Goal: Find specific page/section: Find specific page/section

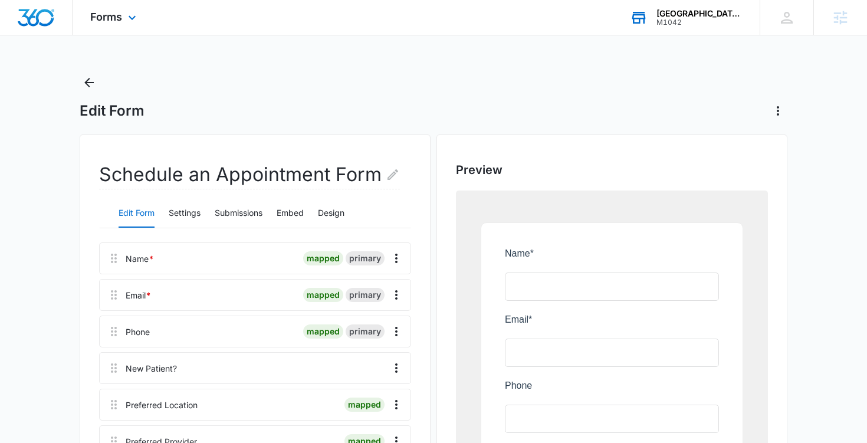
click at [679, 21] on div "M1042" at bounding box center [700, 22] width 86 height 8
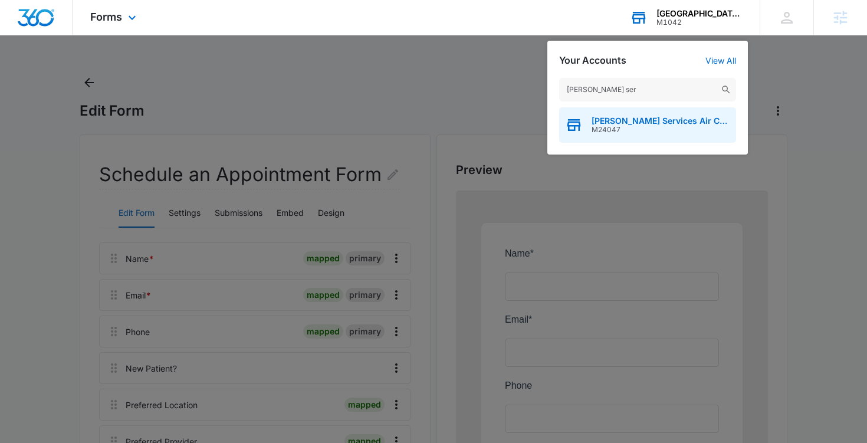
type input "[PERSON_NAME] ser"
click at [591, 124] on div "[PERSON_NAME] Services Air Conditioning M24047" at bounding box center [647, 124] width 177 height 35
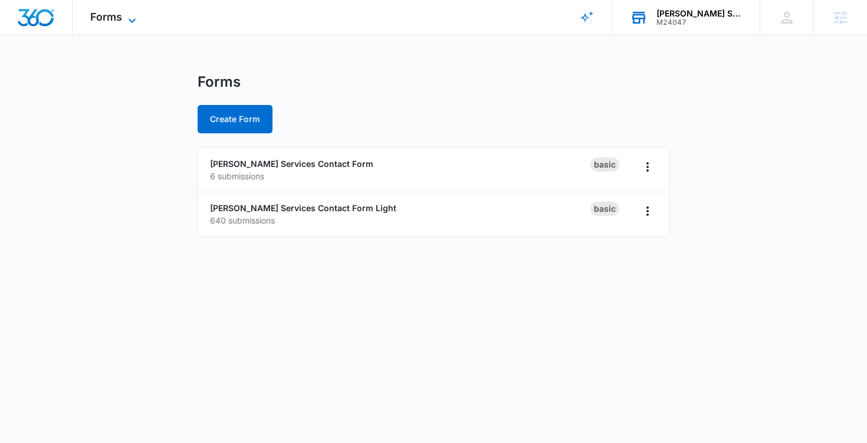
click at [132, 22] on icon at bounding box center [132, 21] width 14 height 14
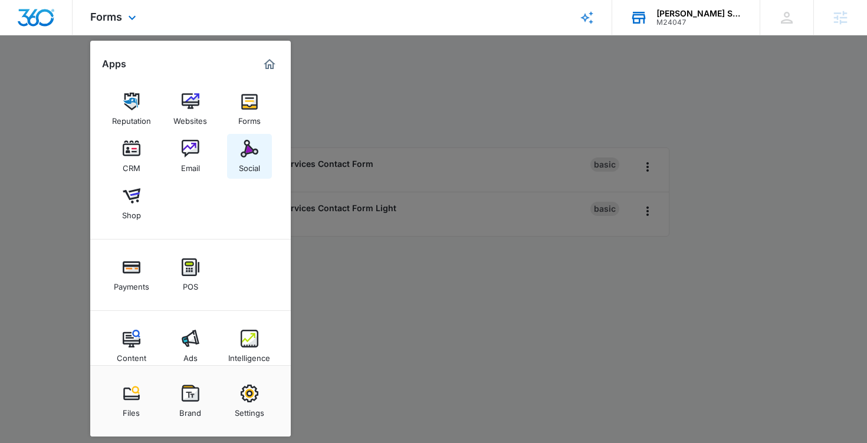
click at [242, 165] on div "Social" at bounding box center [249, 165] width 21 height 15
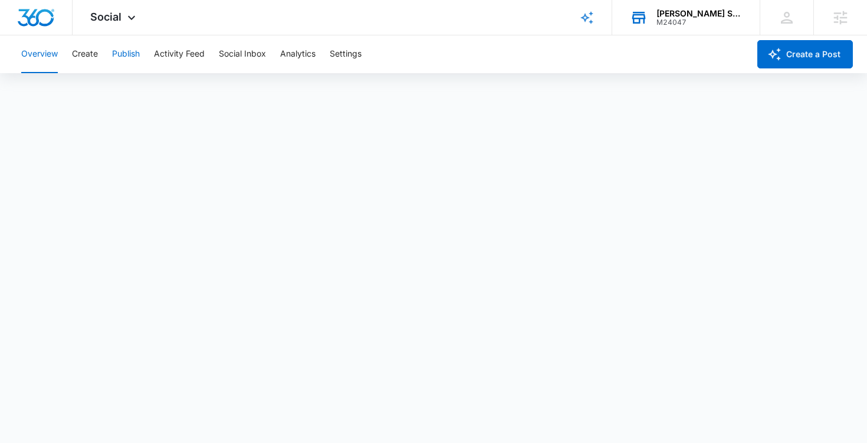
click at [117, 55] on button "Publish" at bounding box center [126, 54] width 28 height 38
drag, startPoint x: 680, startPoint y: 16, endPoint x: 648, endPoint y: 45, distance: 42.6
click at [680, 17] on div "[PERSON_NAME] Services Air Conditioning" at bounding box center [700, 13] width 86 height 9
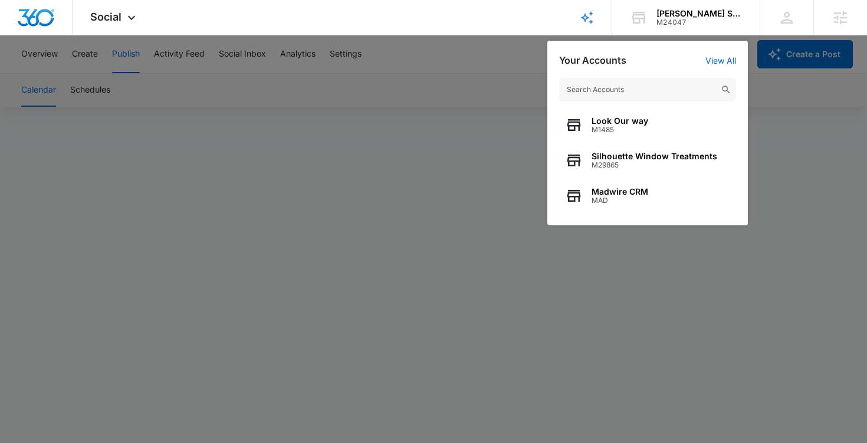
click at [592, 93] on input "text" at bounding box center [647, 90] width 177 height 24
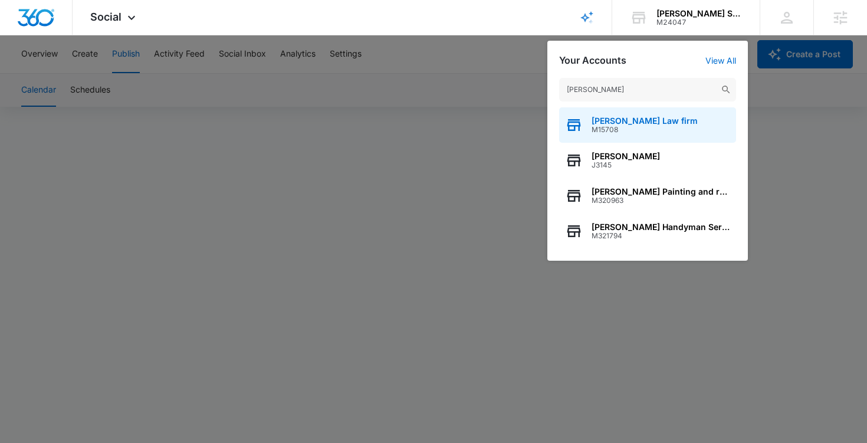
type input "[PERSON_NAME]"
click at [601, 117] on span "[PERSON_NAME] Law firm" at bounding box center [645, 120] width 106 height 9
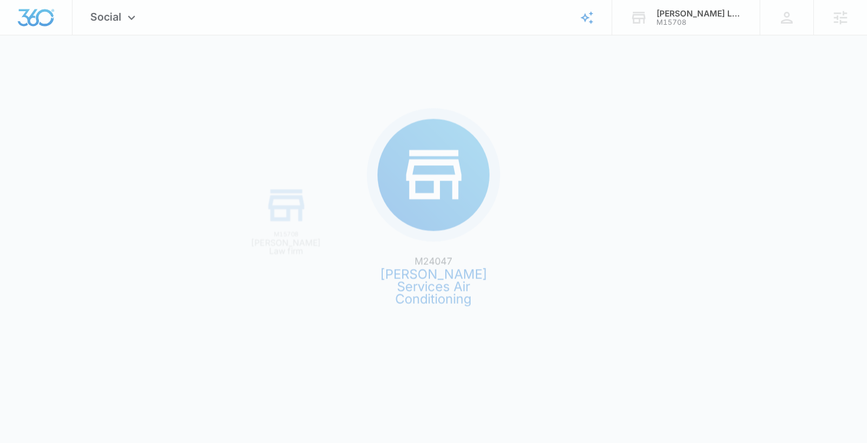
scroll to position [0, 0]
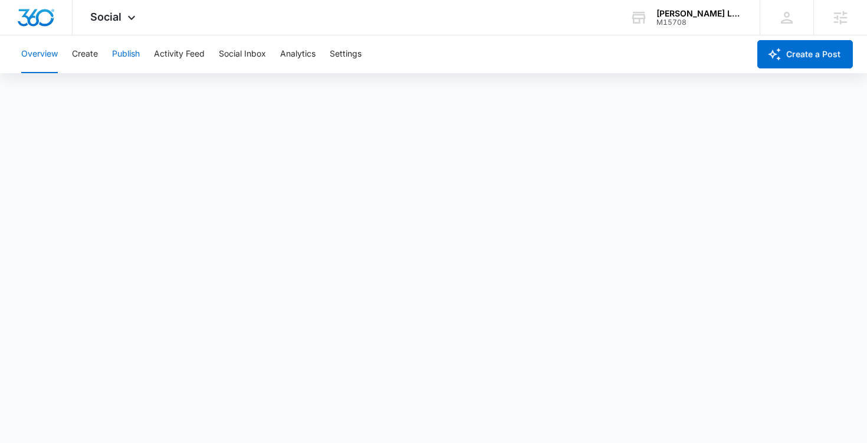
click at [121, 59] on button "Publish" at bounding box center [126, 54] width 28 height 38
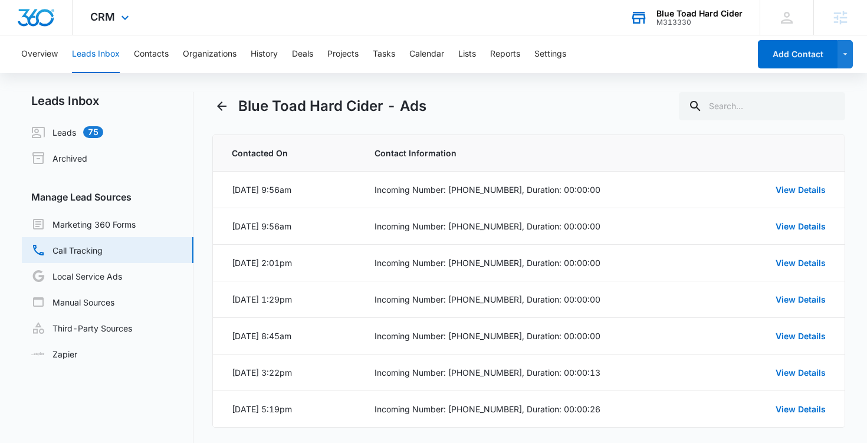
click at [658, 21] on div "M313330" at bounding box center [700, 22] width 86 height 8
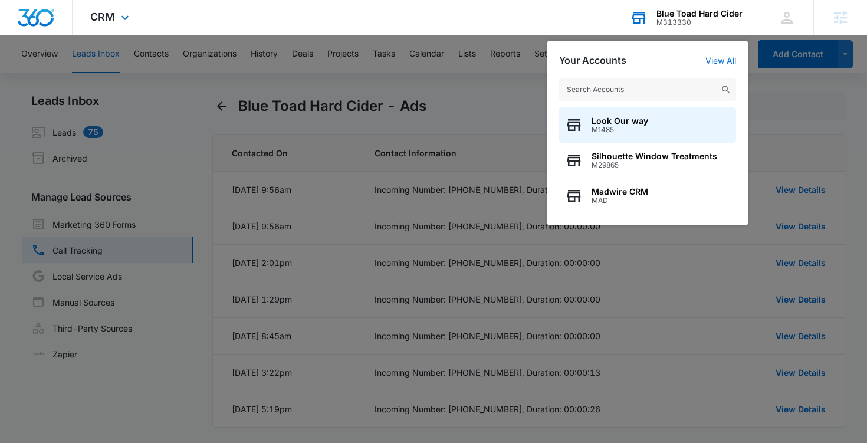
type input "b"
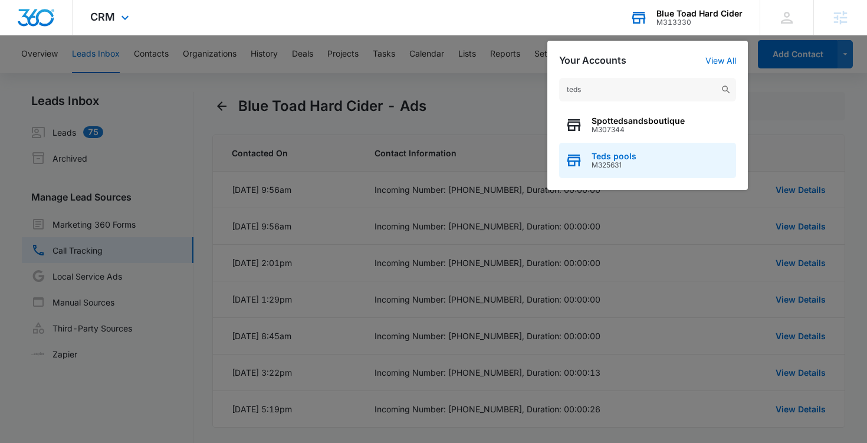
type input "teds"
click at [613, 160] on span "Teds pools" at bounding box center [614, 156] width 45 height 9
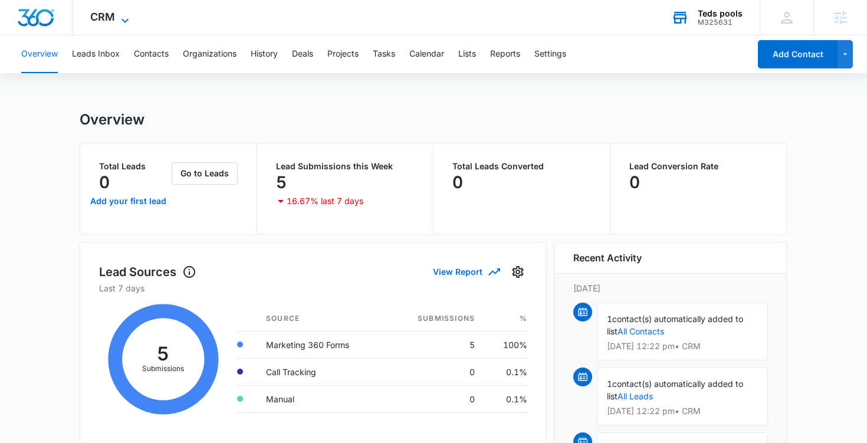
click at [127, 20] on icon at bounding box center [125, 21] width 14 height 14
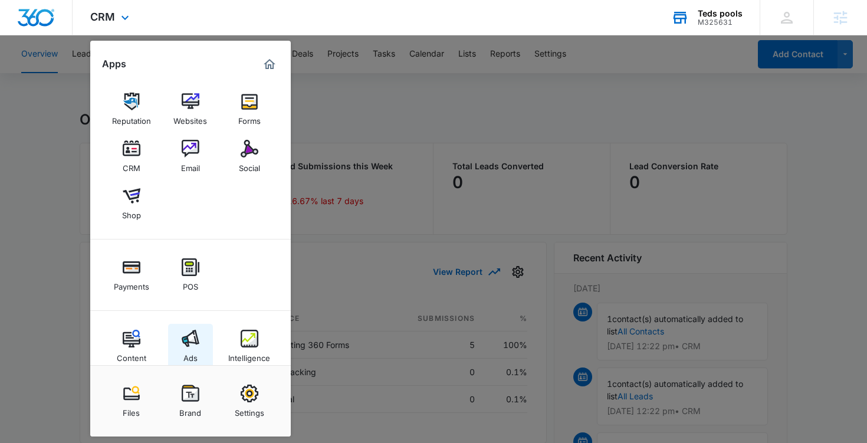
click at [195, 330] on img at bounding box center [191, 339] width 18 height 18
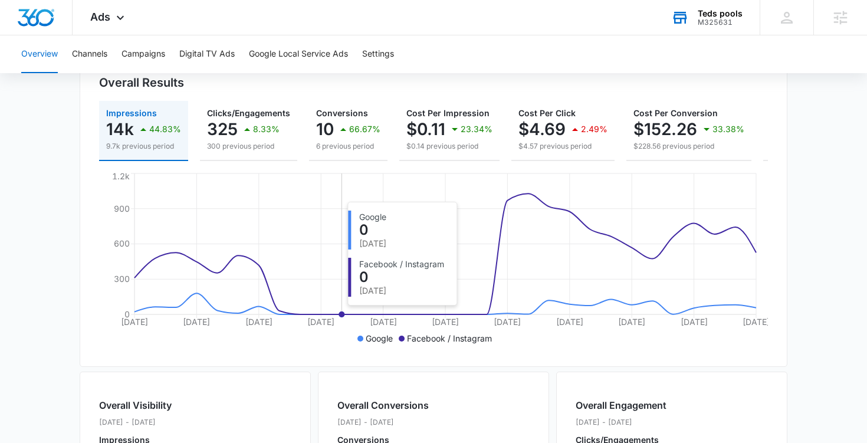
scroll to position [139, 0]
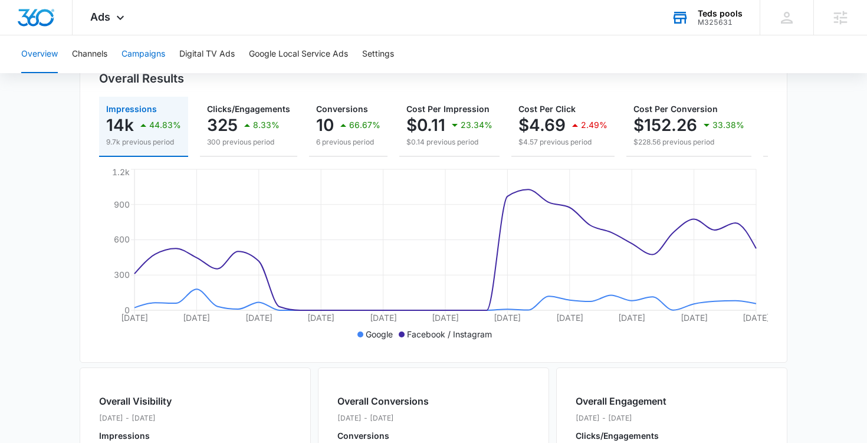
click at [148, 57] on button "Campaigns" at bounding box center [144, 54] width 44 height 38
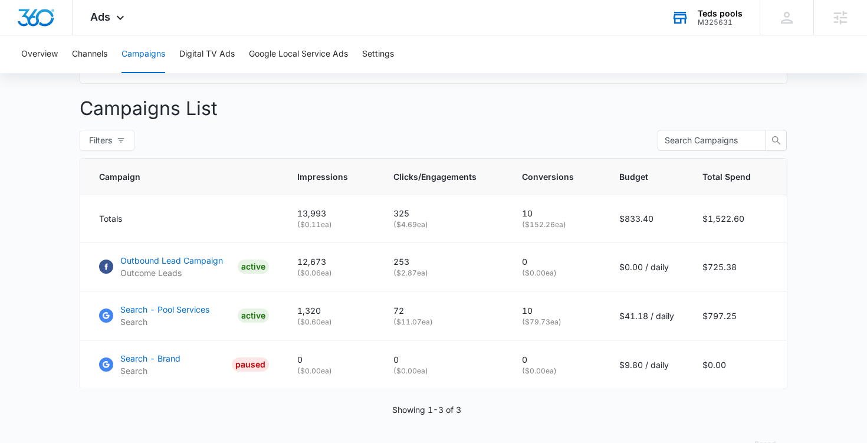
scroll to position [422, 0]
